Goal: Information Seeking & Learning: Learn about a topic

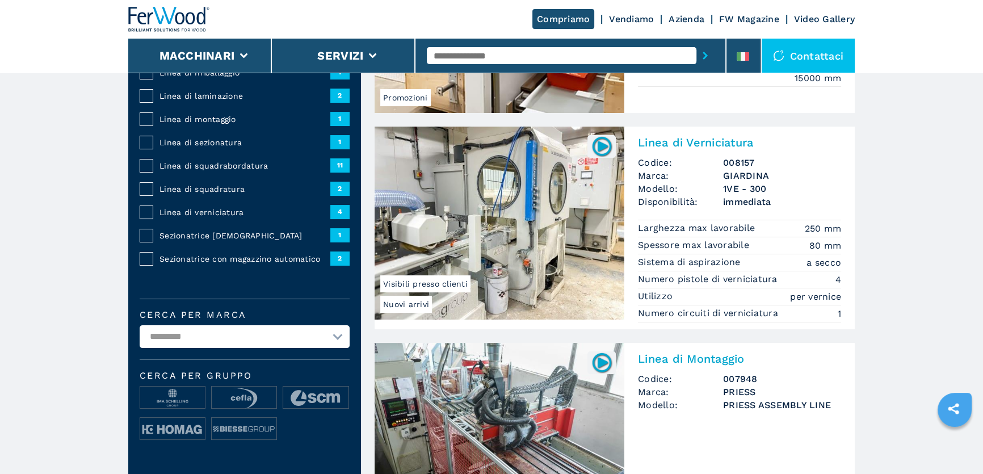
scroll to position [154, 0]
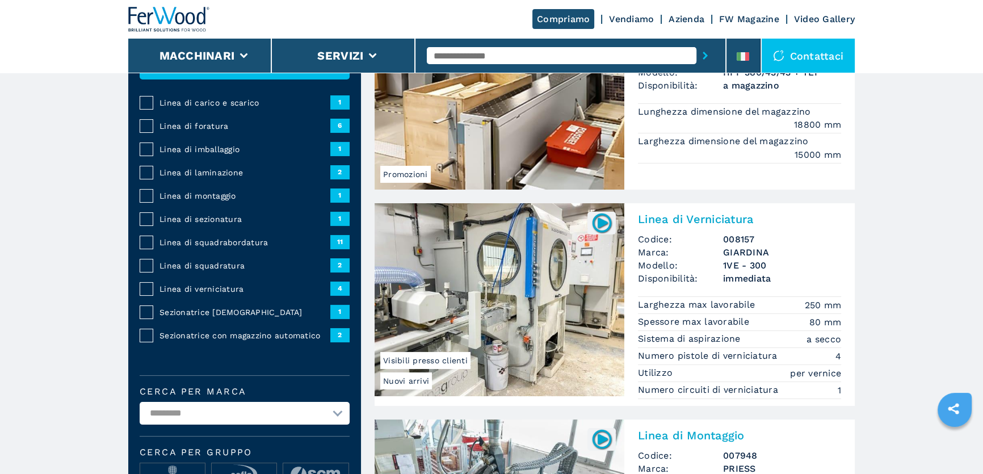
click at [235, 245] on span "Linea di squadrabordatura" at bounding box center [244, 242] width 171 height 11
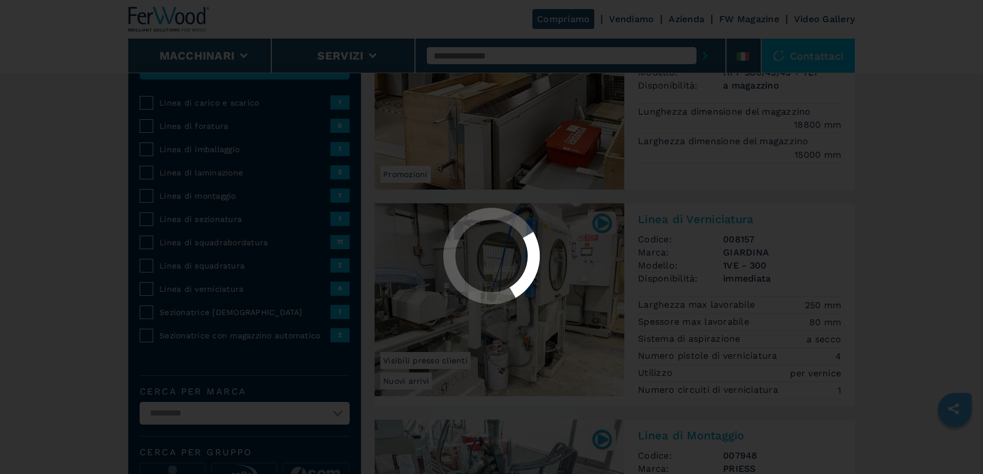
scroll to position [0, 0]
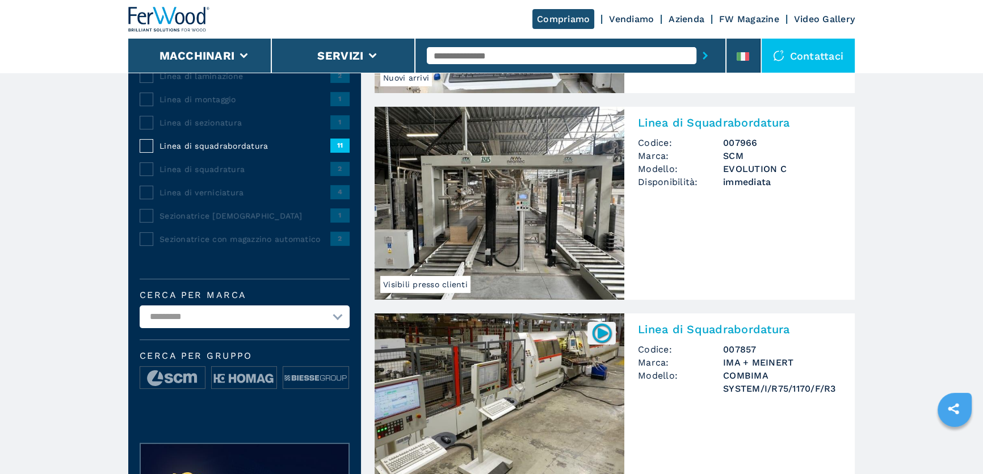
scroll to position [258, 0]
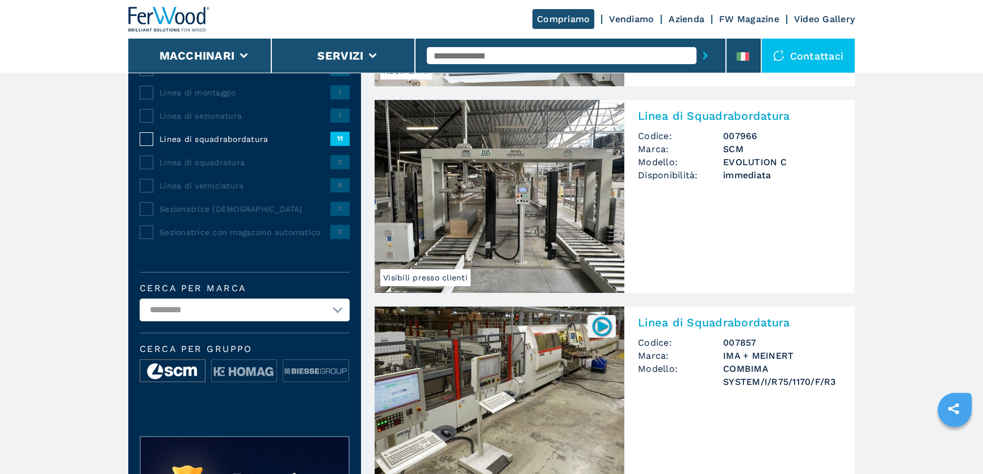
click at [191, 367] on img at bounding box center [172, 371] width 65 height 23
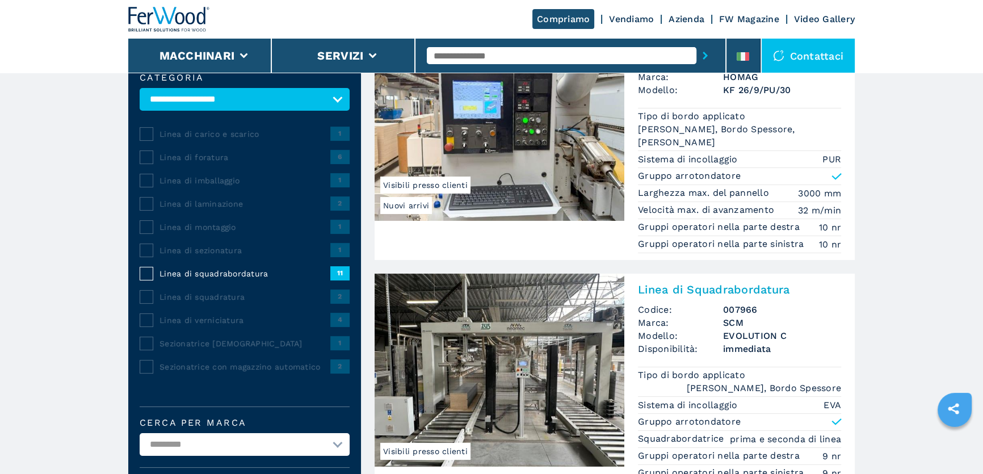
scroll to position [154, 0]
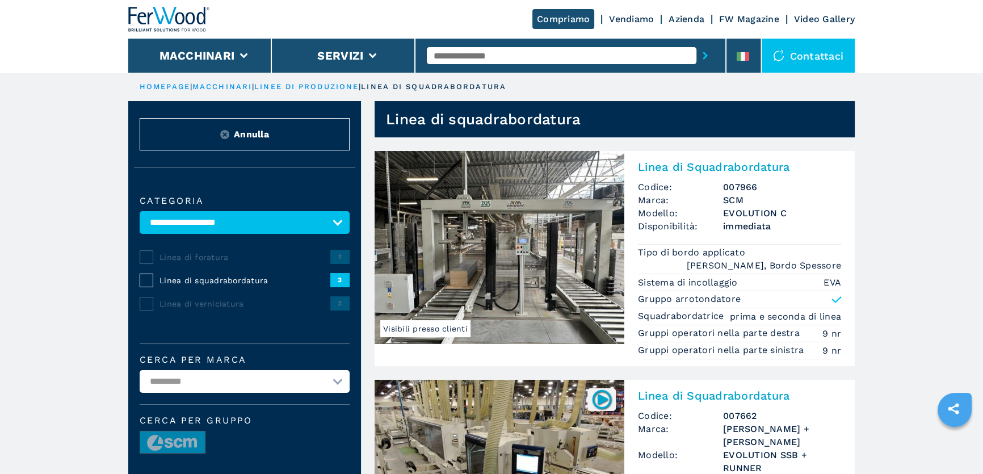
click at [469, 57] on input "text" at bounding box center [562, 55] width 270 height 17
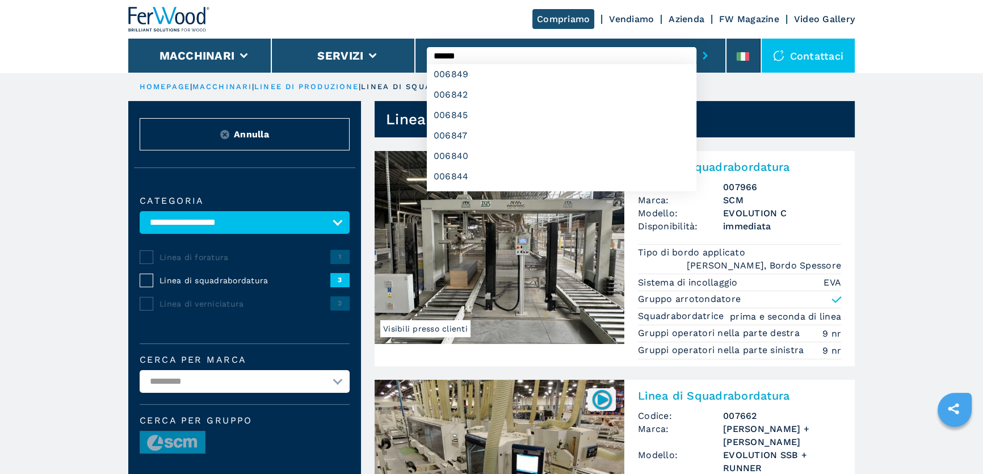
type input "******"
click at [696, 43] on button "submit-button" at bounding box center [705, 56] width 18 height 26
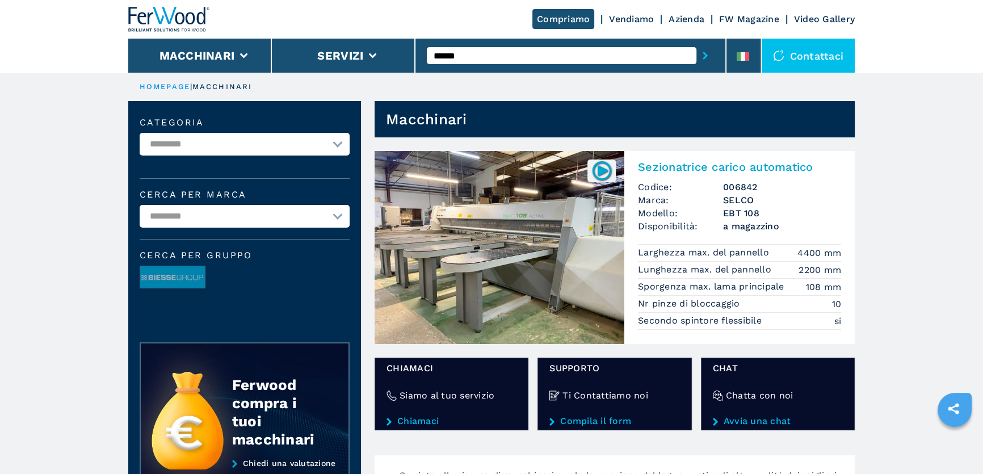
click at [711, 173] on h2 "Sezionatrice carico automatico" at bounding box center [739, 167] width 203 height 14
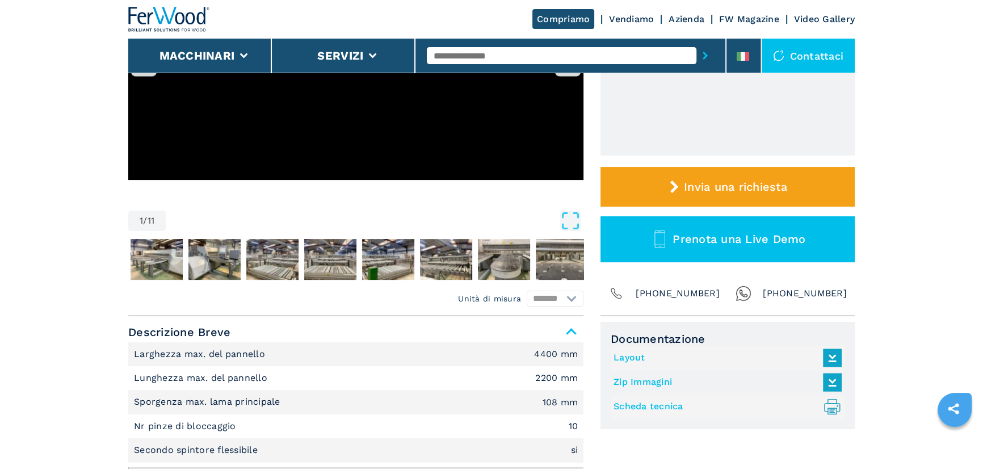
scroll to position [309, 0]
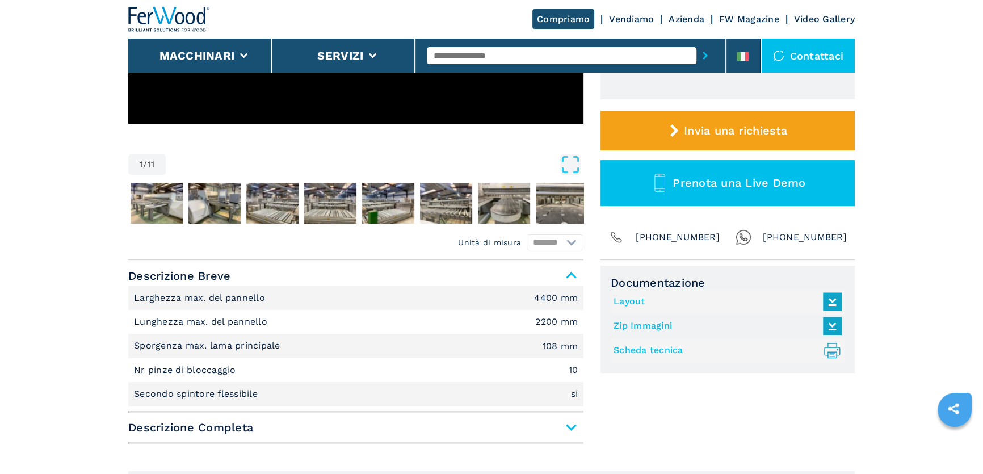
click at [407, 431] on span "Descrizione Completa" at bounding box center [355, 427] width 455 height 20
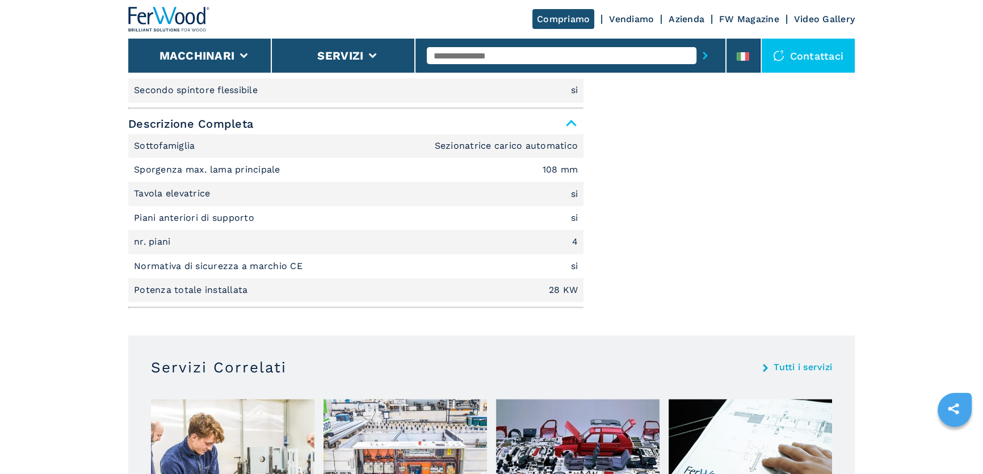
scroll to position [619, 0]
